Goal: Check status: Check status

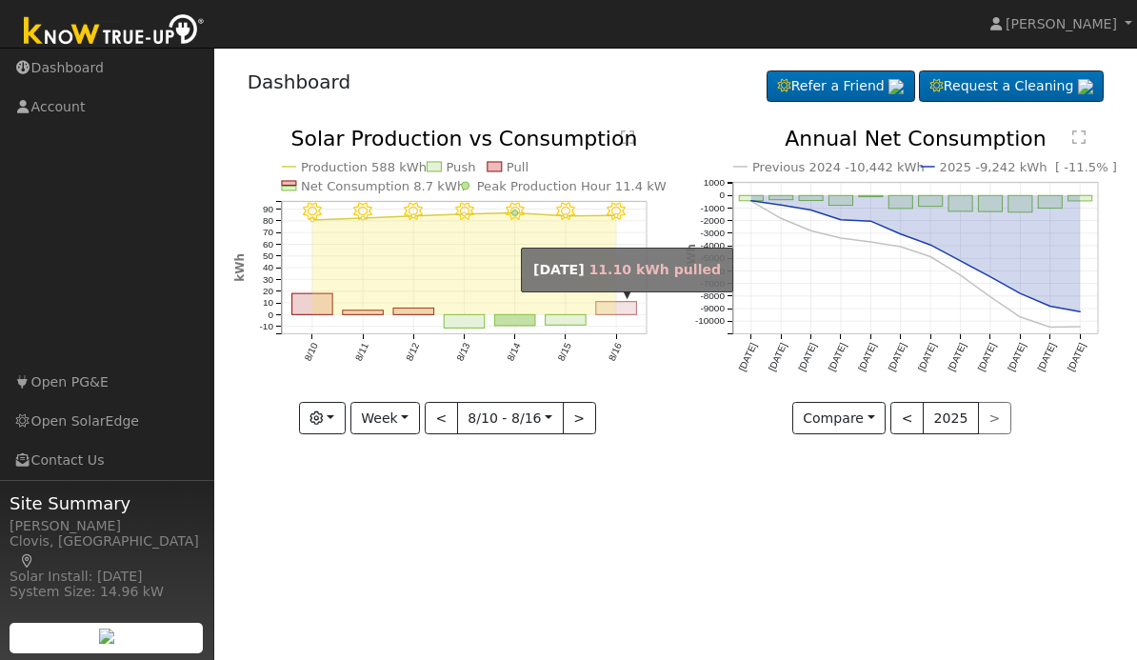
click at [623, 309] on rect "onclick=""" at bounding box center [616, 308] width 41 height 13
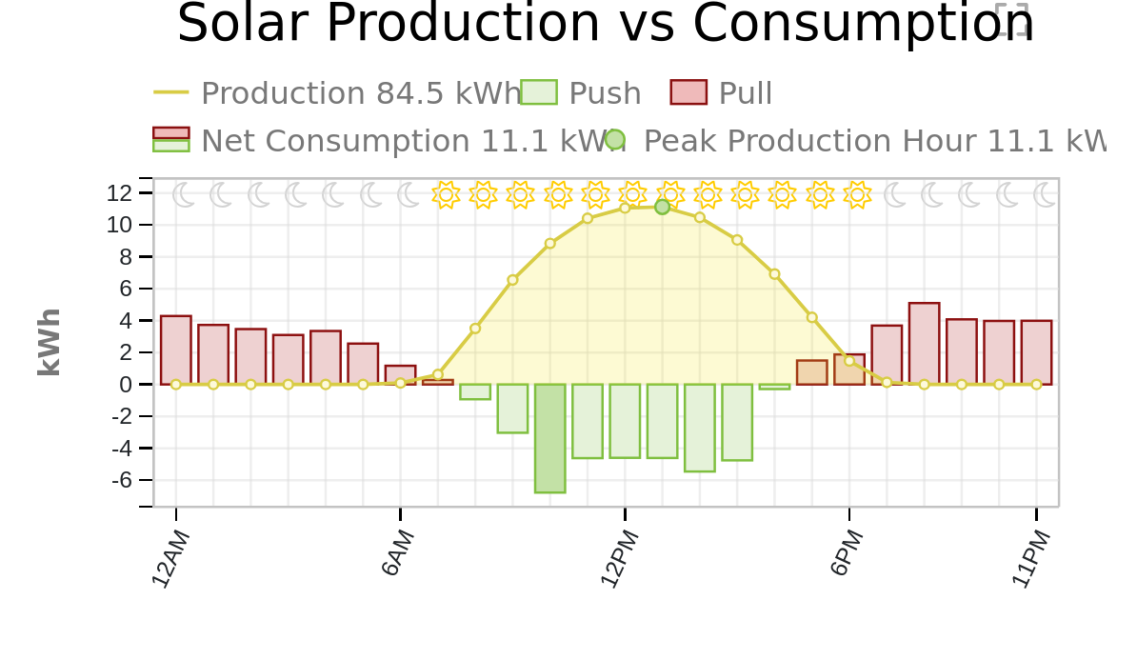
click at [388, 246] on icon "11PM - Clear 10PM - Clear 9PM - Clear 8PM - Clear 7PM - Clear 6PM - Clear 5PM -…" at bounding box center [450, 278] width 432 height 299
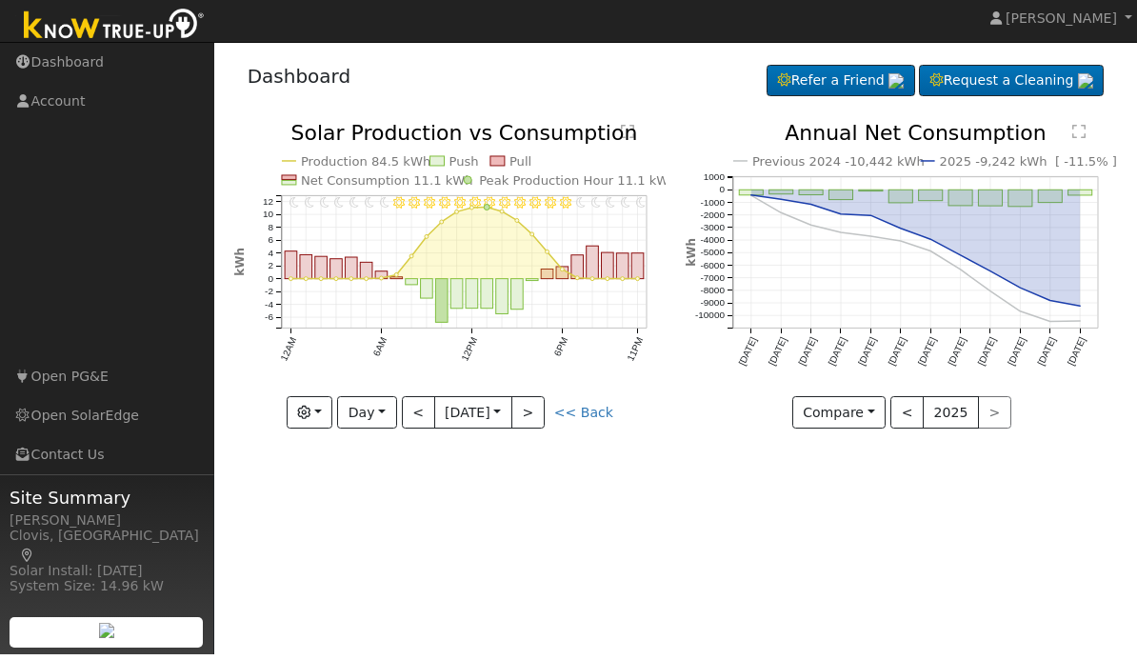
scroll to position [5, 0]
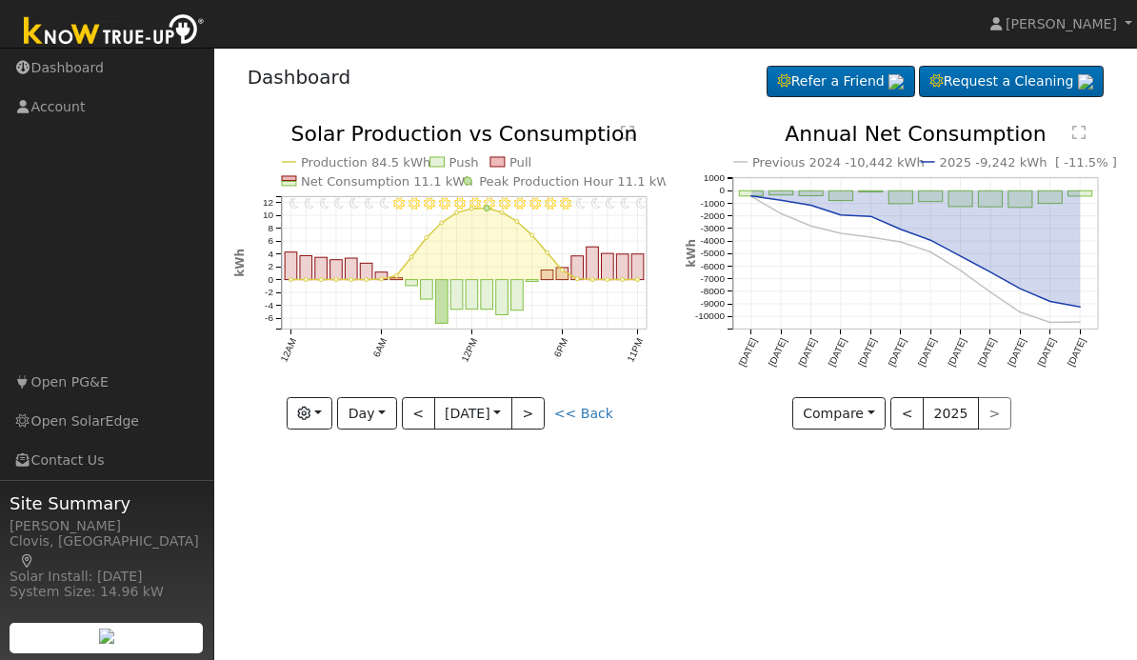
click at [587, 411] on link "<< Back" at bounding box center [583, 413] width 59 height 15
type input "[DATE]"
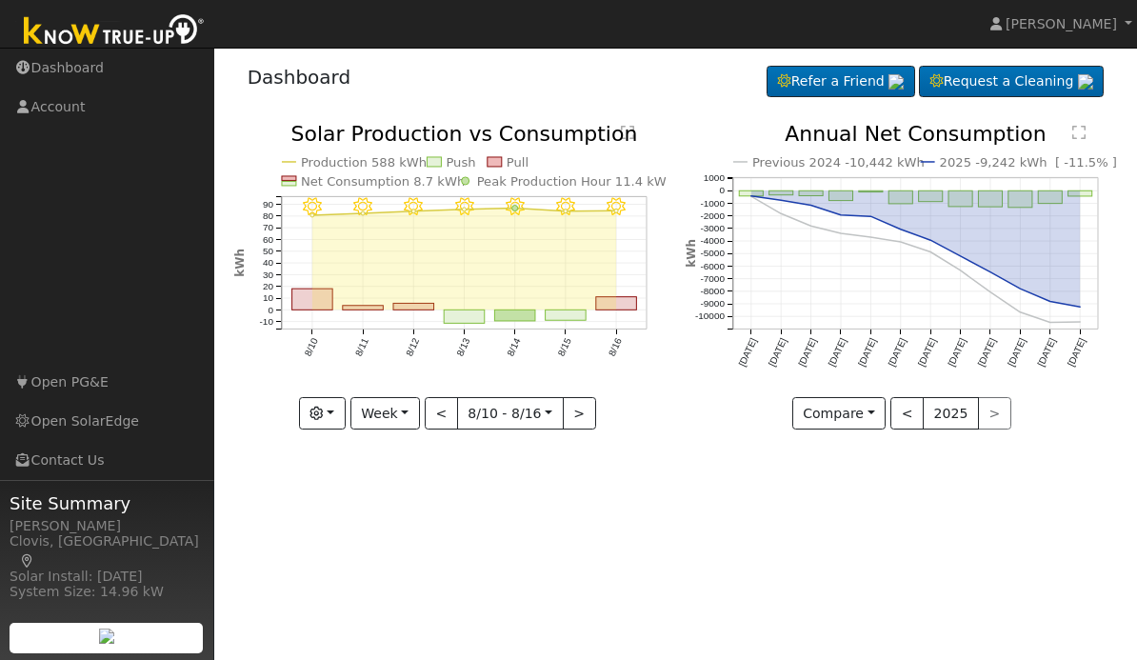
click at [345, 419] on button "button" at bounding box center [322, 413] width 47 height 32
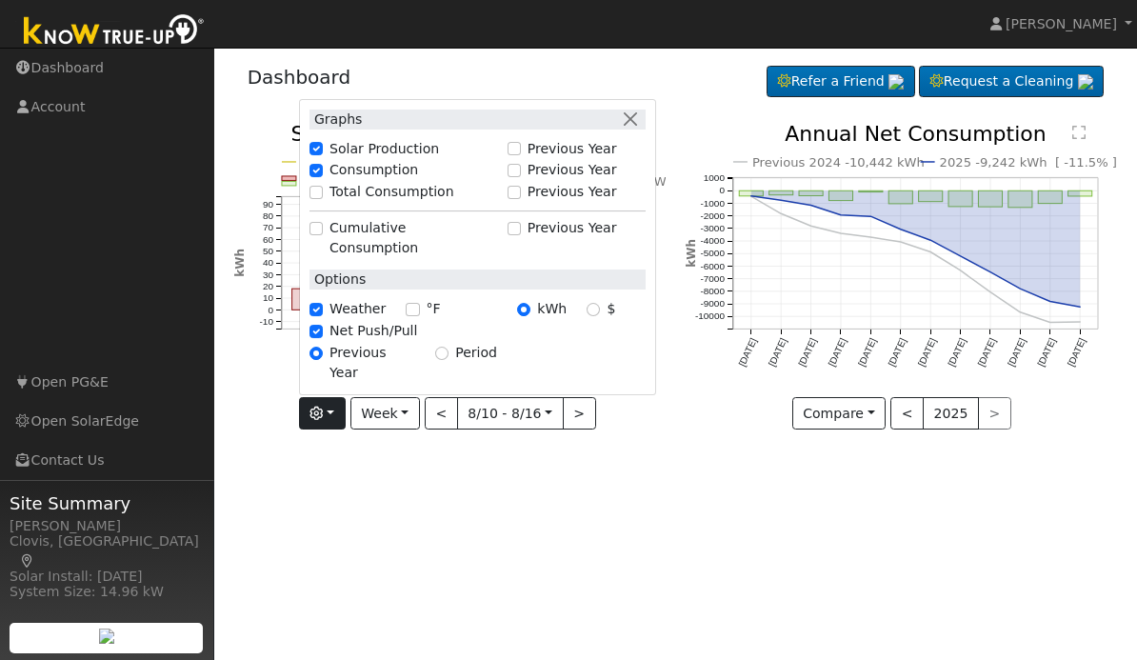
click at [369, 341] on label "Net Push/Pull" at bounding box center [374, 331] width 88 height 20
click at [323, 338] on input "Net Push/Pull" at bounding box center [316, 331] width 13 height 13
checkbox input "false"
click at [494, 516] on div "User Profile First name Last name Email Email Notifications No Emails No Emails…" at bounding box center [675, 351] width 923 height 617
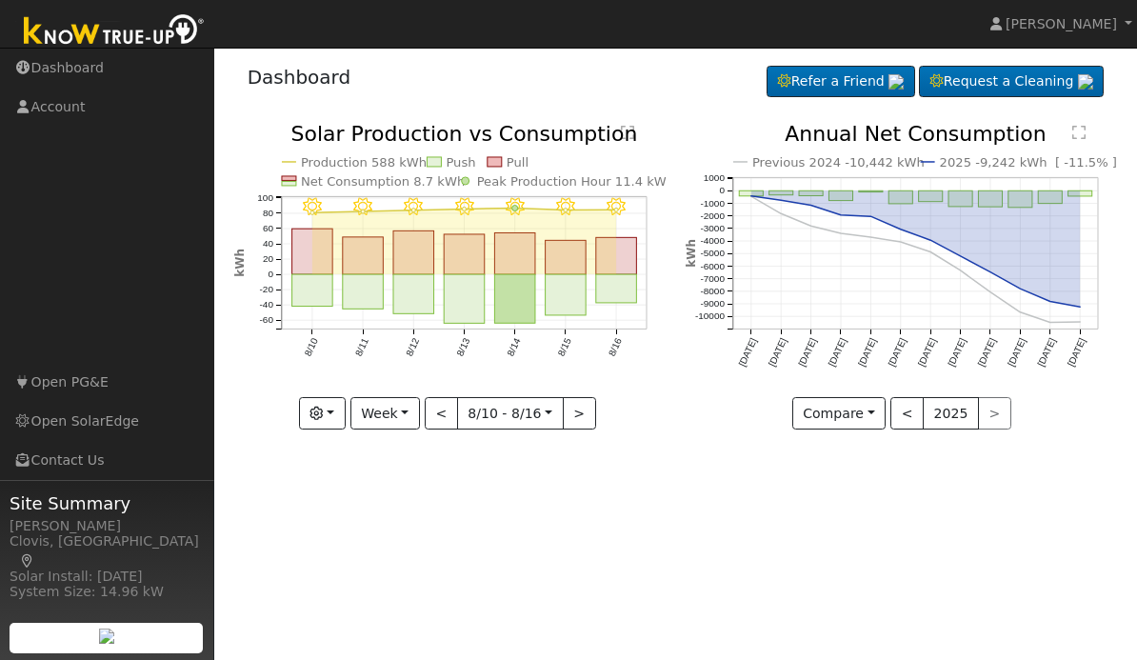
click at [412, 408] on button "Week" at bounding box center [386, 413] width 70 height 32
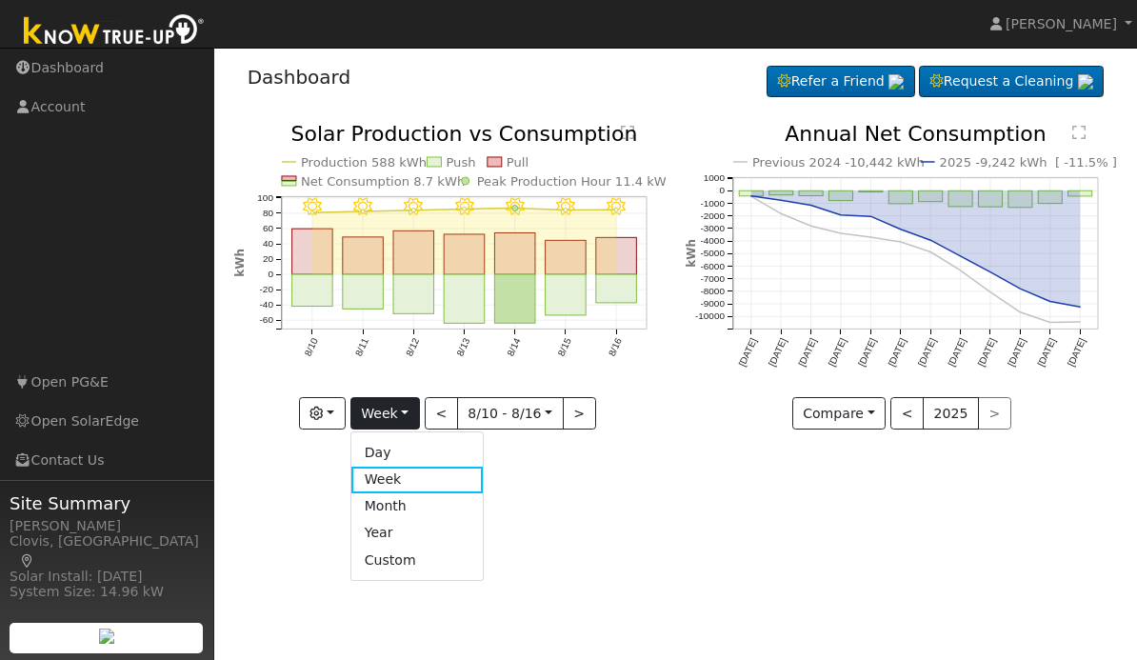
click at [413, 504] on link "Month" at bounding box center [418, 506] width 132 height 27
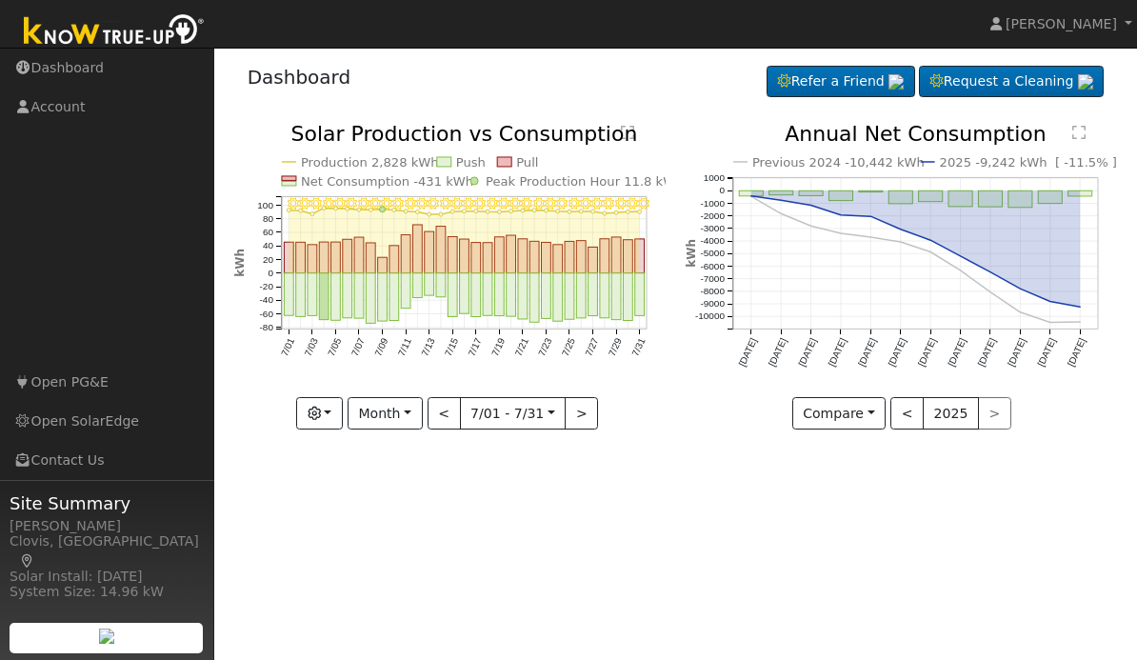
click at [582, 416] on button ">" at bounding box center [581, 413] width 33 height 32
type input "[DATE]"
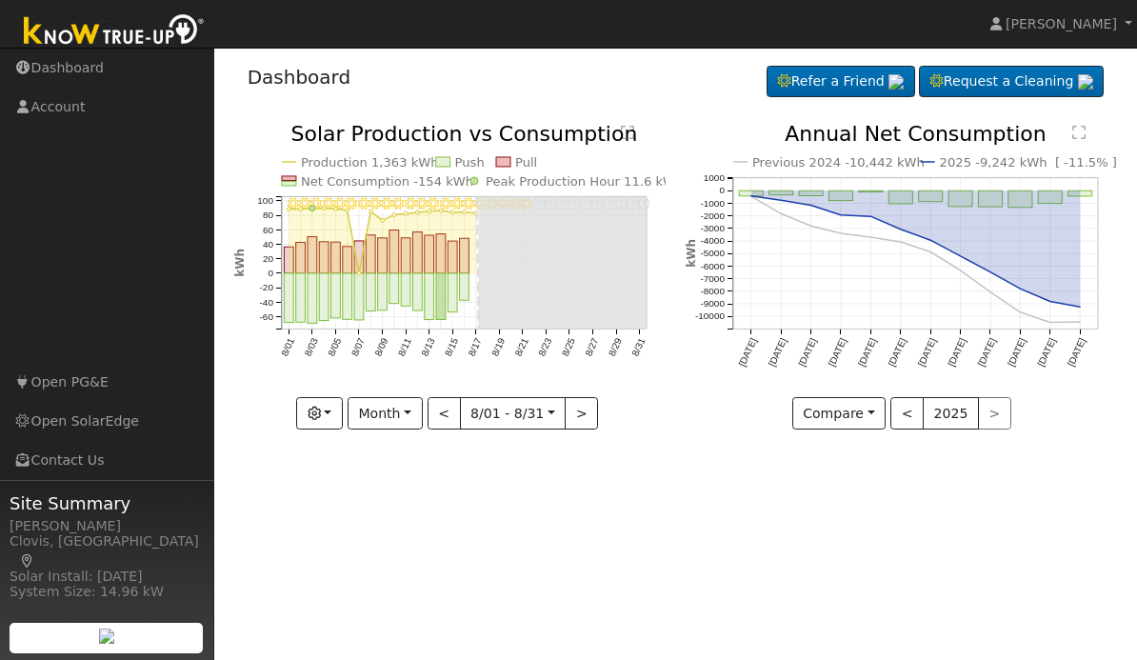
click at [335, 419] on button "button" at bounding box center [319, 413] width 47 height 32
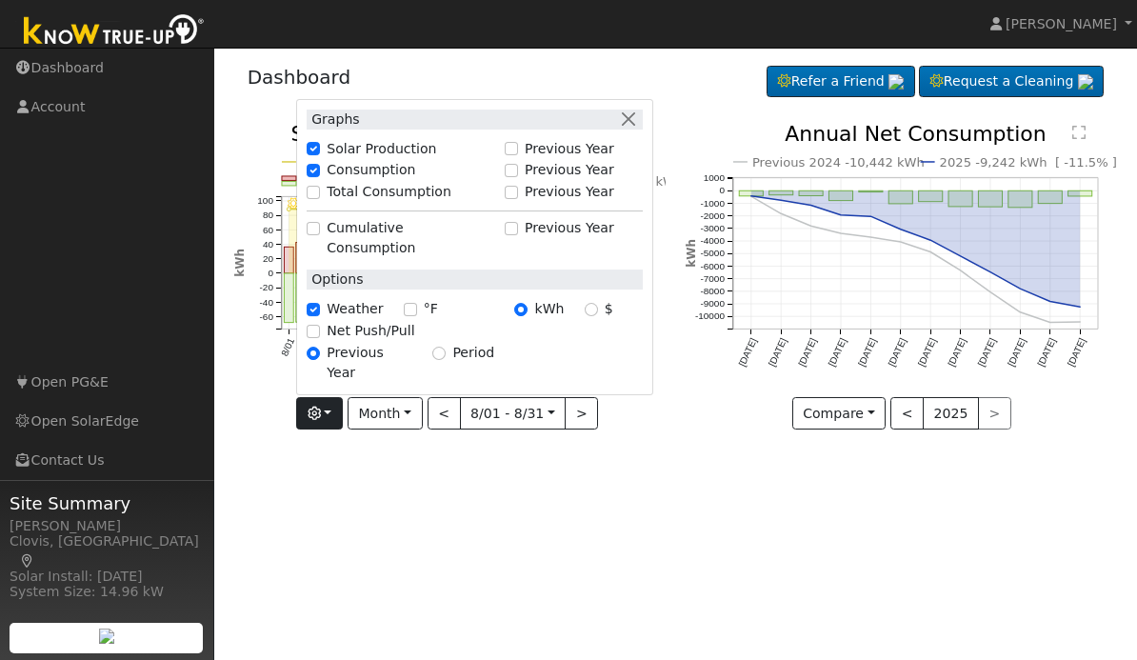
click at [375, 341] on label "Net Push/Pull" at bounding box center [371, 331] width 88 height 20
click at [320, 338] on input "Net Push/Pull" at bounding box center [313, 331] width 13 height 13
checkbox input "true"
click at [453, 543] on div "User Profile First name Last name Email Email Notifications No Emails No Emails…" at bounding box center [675, 351] width 923 height 617
